Goal: Task Accomplishment & Management: Manage account settings

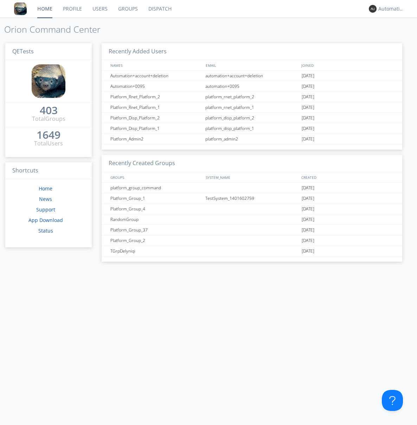
click at [127, 9] on link "Groups" at bounding box center [128, 9] width 30 height 18
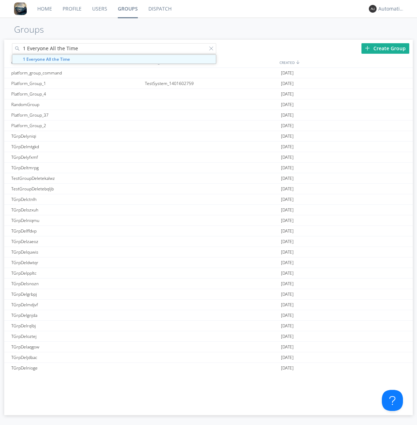
type input "1 Everyone All the Time"
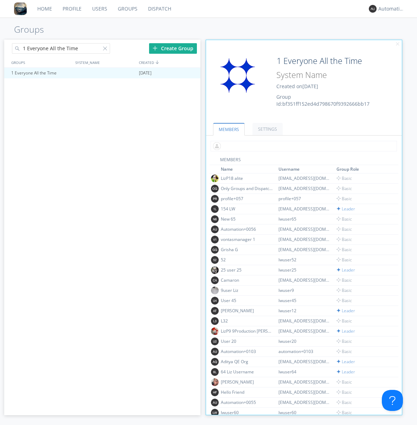
click at [302, 146] on input "text" at bounding box center [304, 146] width 186 height 11
type input "automation+0102"
